Goal: Information Seeking & Learning: Learn about a topic

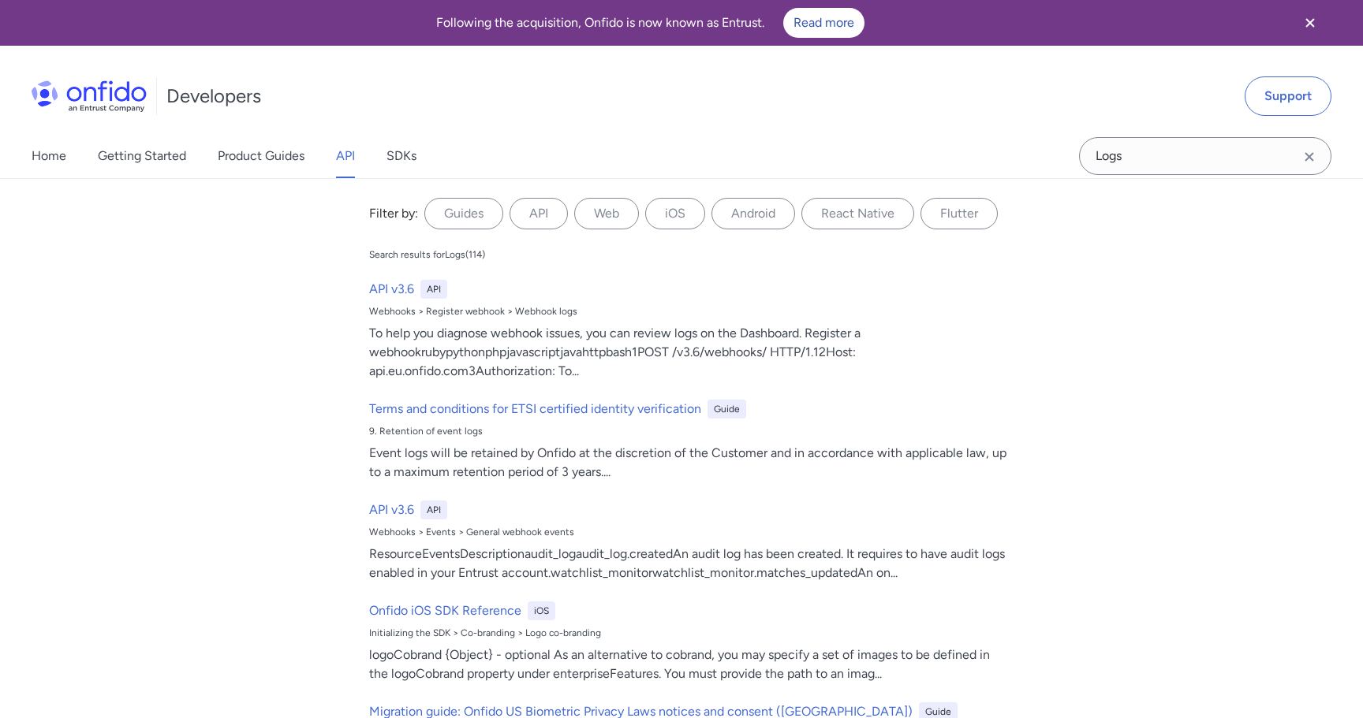
select select "http"
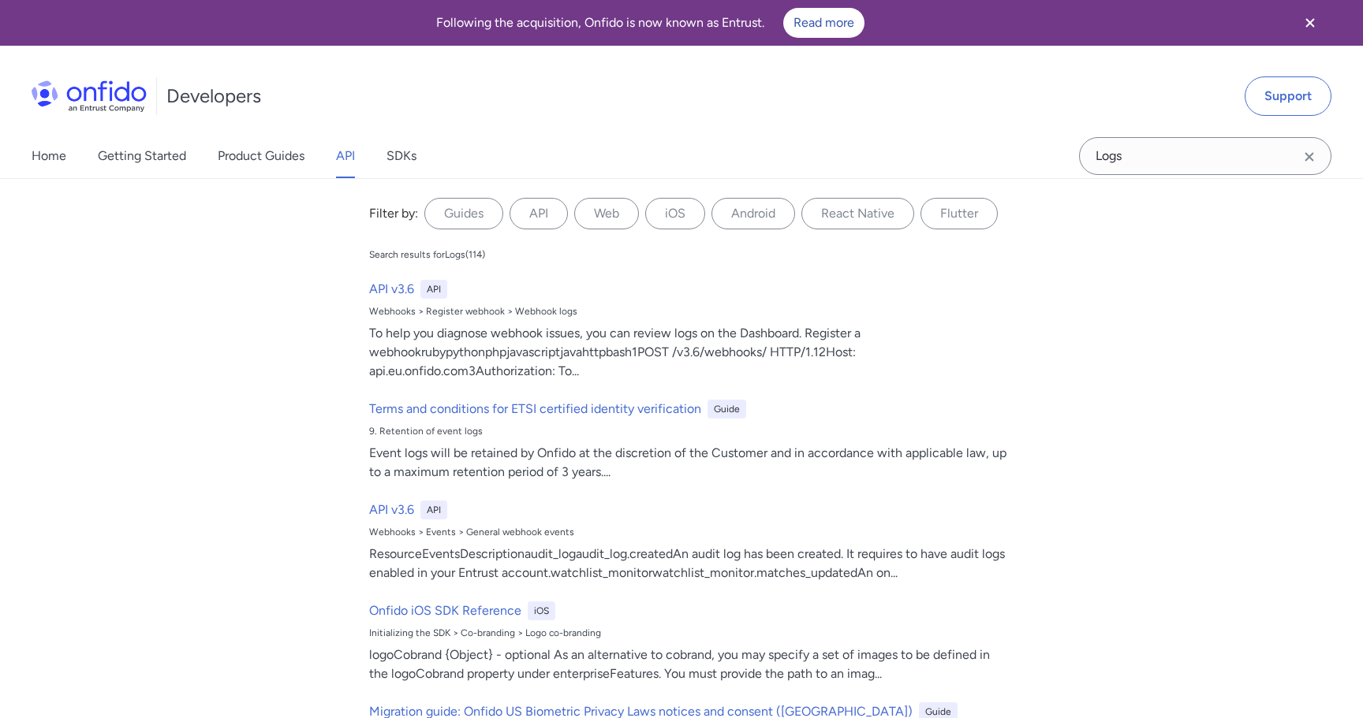
select select "http"
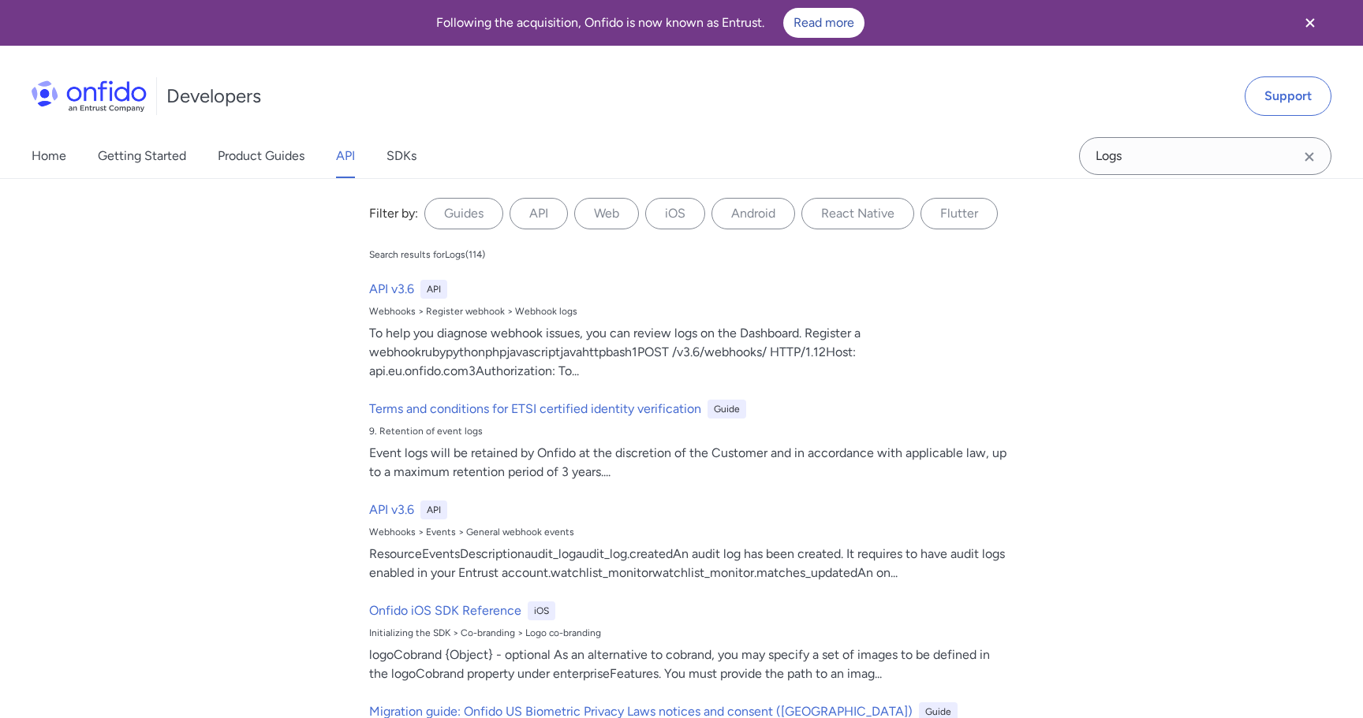
select select "http"
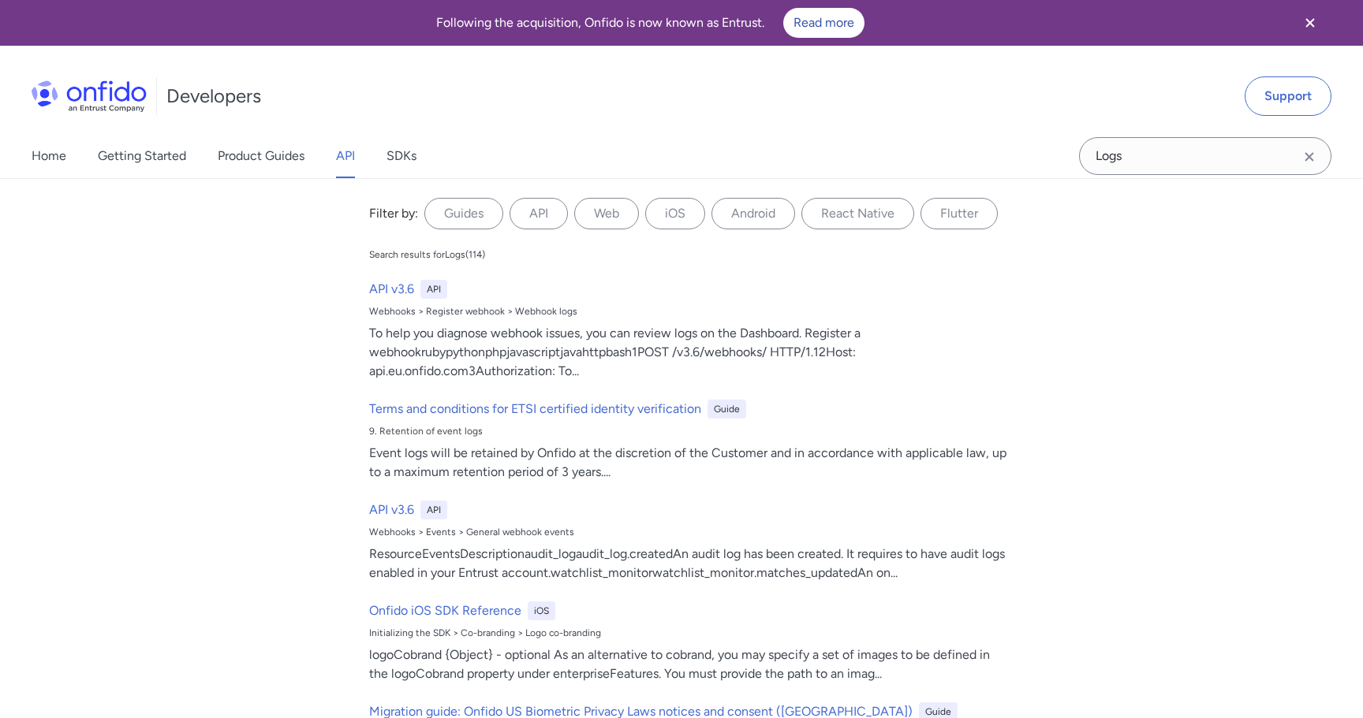
select select "http"
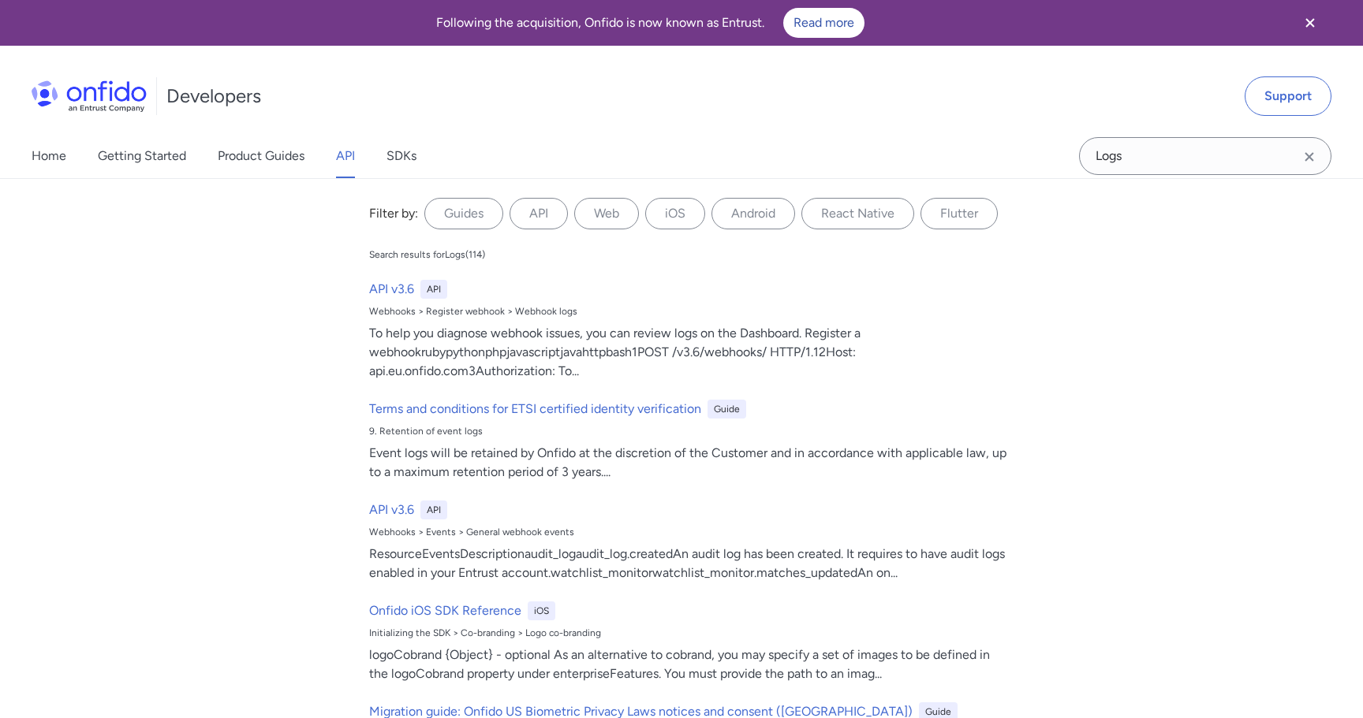
select select "http"
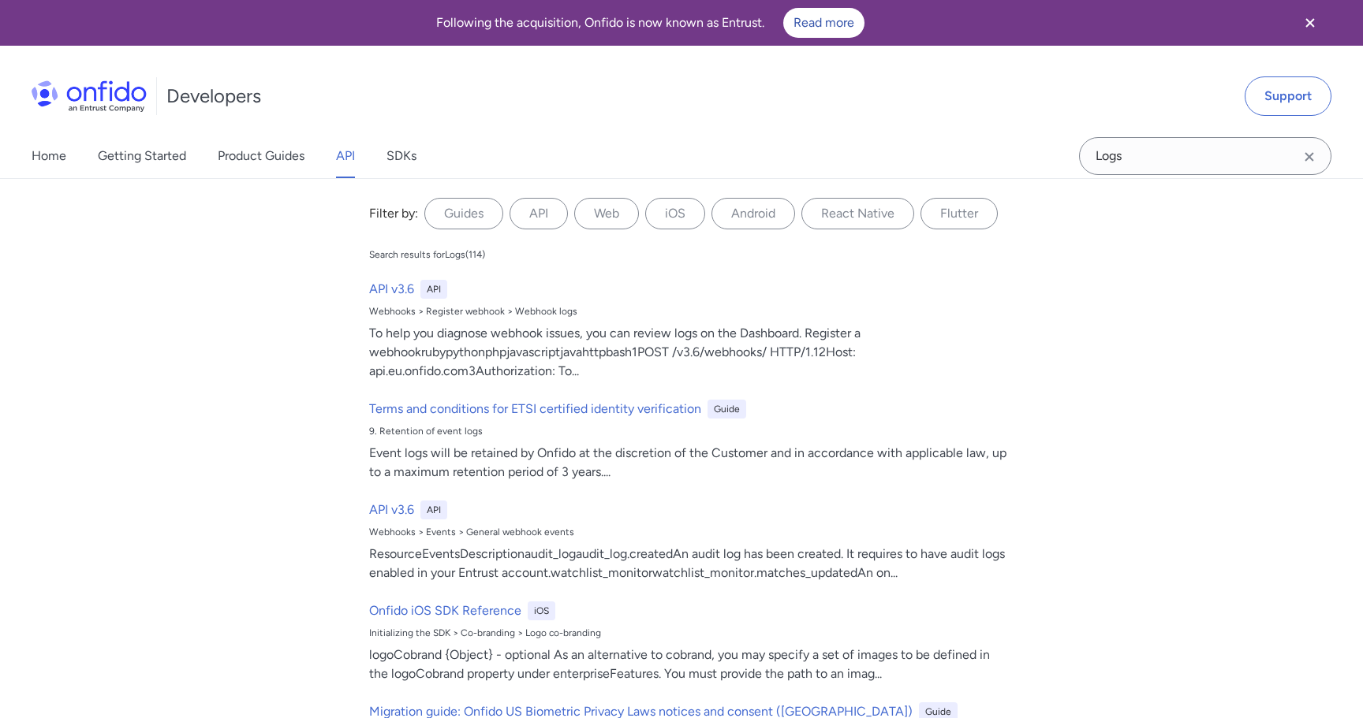
select select "http"
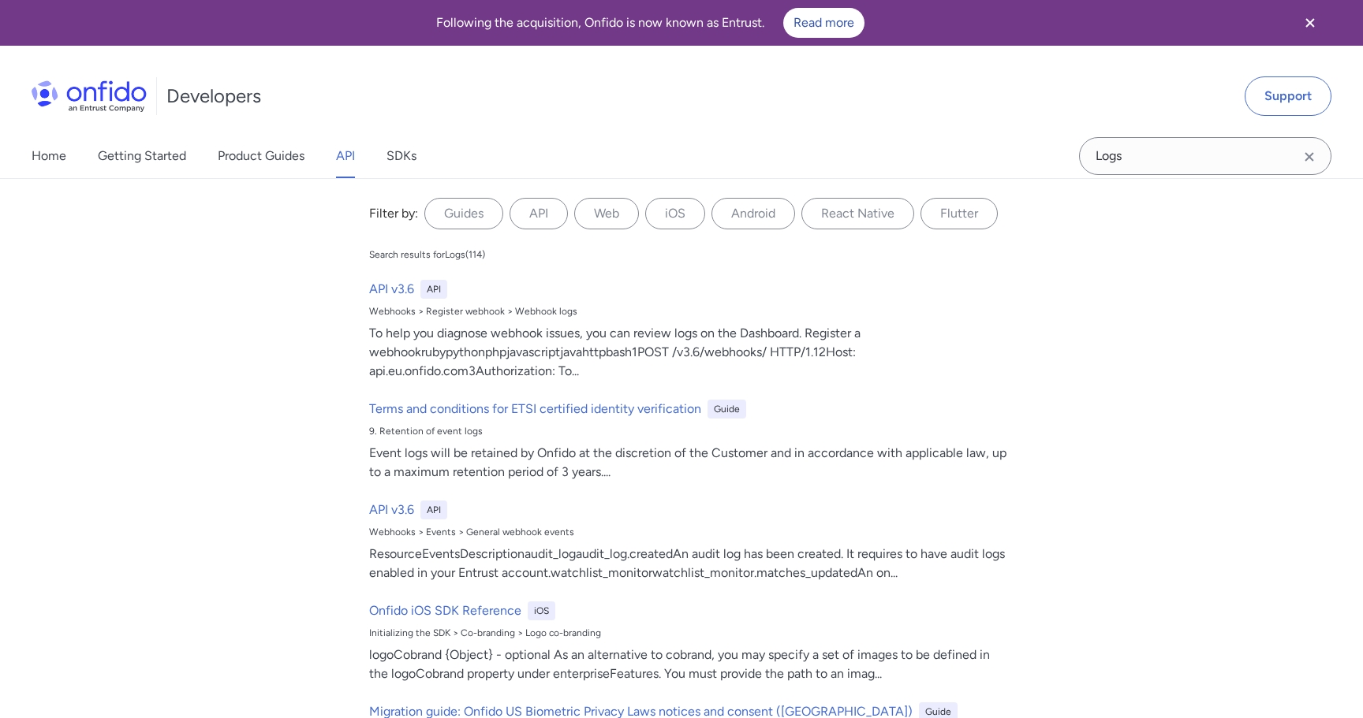
select select "http"
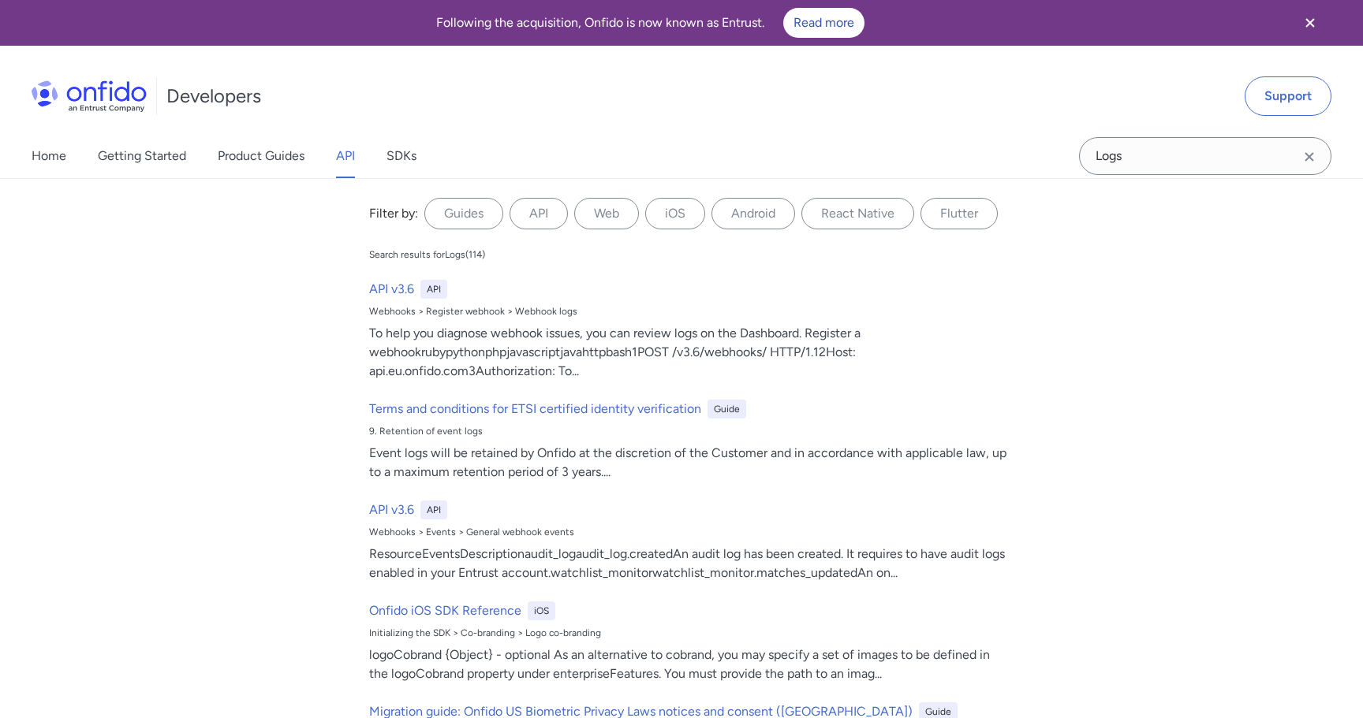
select select "http"
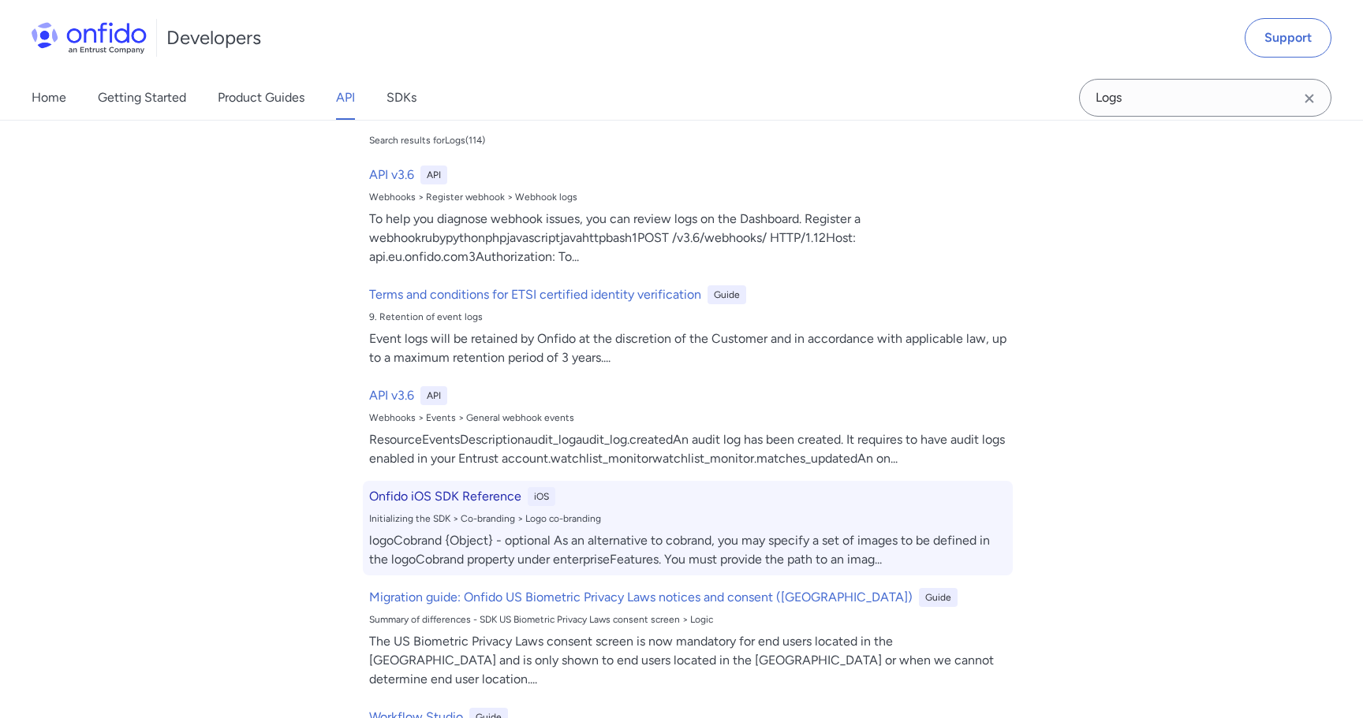
scroll to position [240, 0]
